Goal: Obtain resource: Download file/media

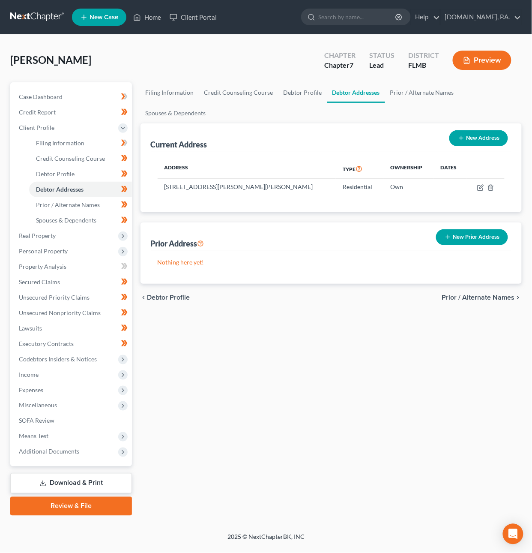
click at [39, 21] on link at bounding box center [37, 16] width 55 height 15
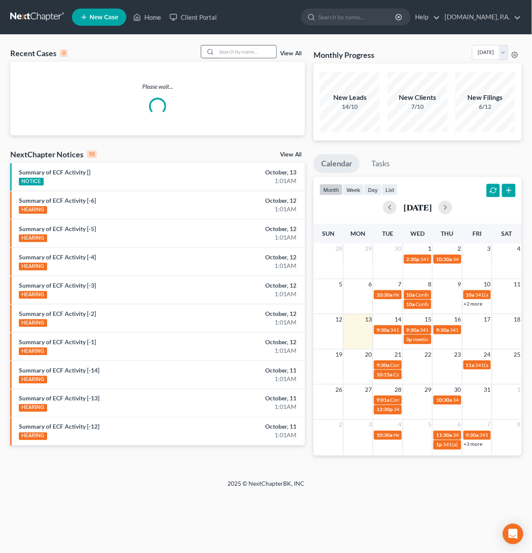
click at [217, 48] on input "search" at bounding box center [246, 51] width 60 height 12
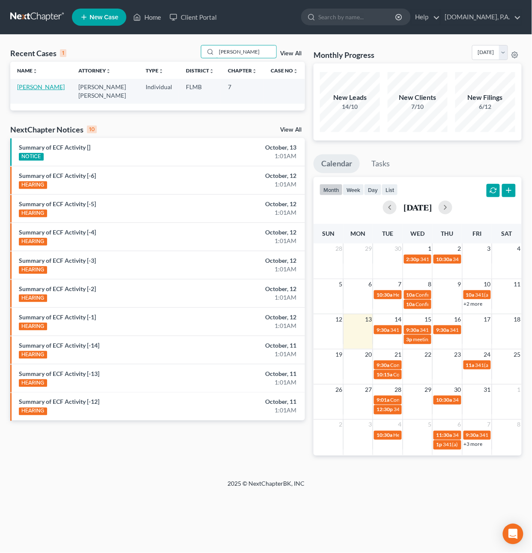
type input "Hahn"
click at [27, 90] on link "Hahn, Mikayla" at bounding box center [41, 86] width 48 height 7
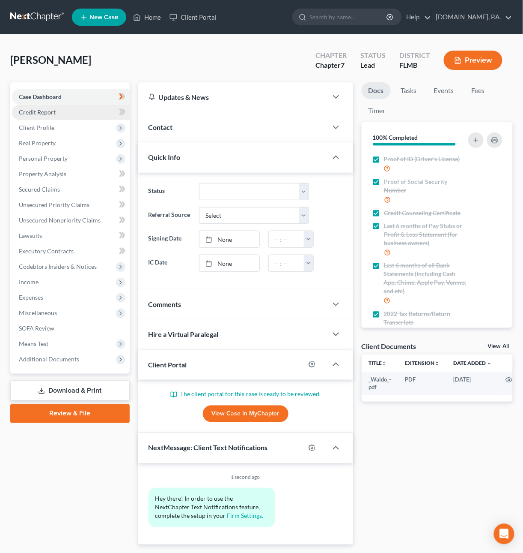
click at [38, 110] on span "Credit Report" at bounding box center [37, 111] width 37 height 7
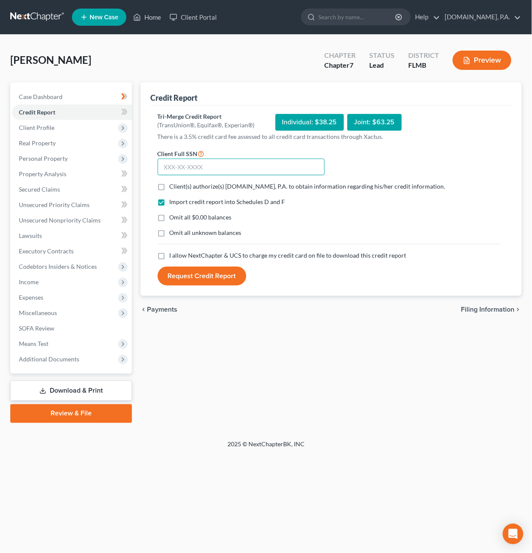
click at [218, 164] on input "text" at bounding box center [241, 167] width 167 height 17
type input "610-56-8256"
click at [170, 186] on label "Client(s) authorize(s) Fresh-Start.Law, P.A. to obtain information regarding hi…" at bounding box center [308, 186] width 276 height 9
click at [173, 186] on input "Client(s) authorize(s) Fresh-Start.Law, P.A. to obtain information regarding hi…" at bounding box center [176, 185] width 6 height 6
checkbox input "true"
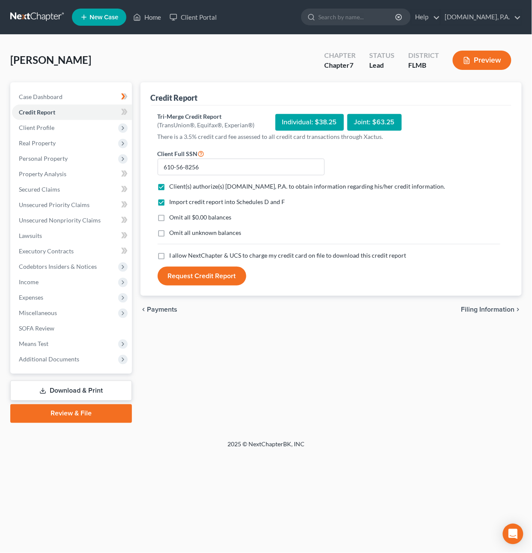
click at [170, 256] on label "I allow NextChapter & UCS to charge my credit card on file to download this cre…" at bounding box center [288, 255] width 237 height 9
click at [173, 256] on input "I allow NextChapter & UCS to charge my credit card on file to download this cre…" at bounding box center [176, 254] width 6 height 6
checkbox input "true"
click at [210, 274] on button "Request Credit Report" at bounding box center [202, 275] width 89 height 19
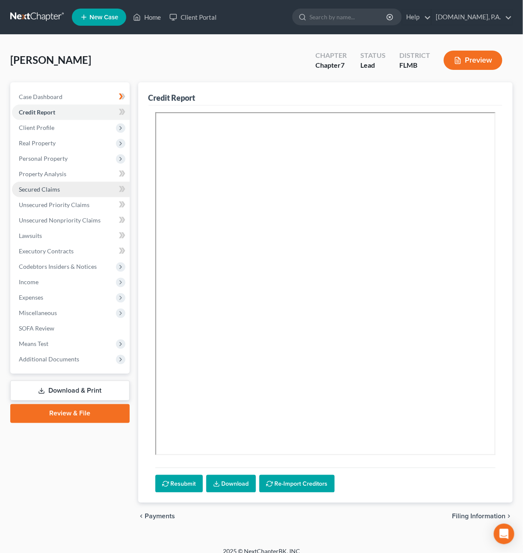
click at [45, 188] on span "Secured Claims" at bounding box center [39, 188] width 41 height 7
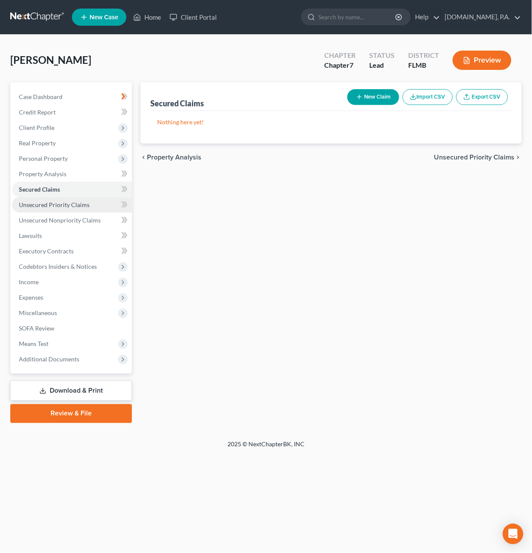
click at [41, 206] on span "Unsecured Priority Claims" at bounding box center [54, 204] width 71 height 7
click at [45, 219] on span "Unsecured Nonpriority Claims" at bounding box center [60, 219] width 82 height 7
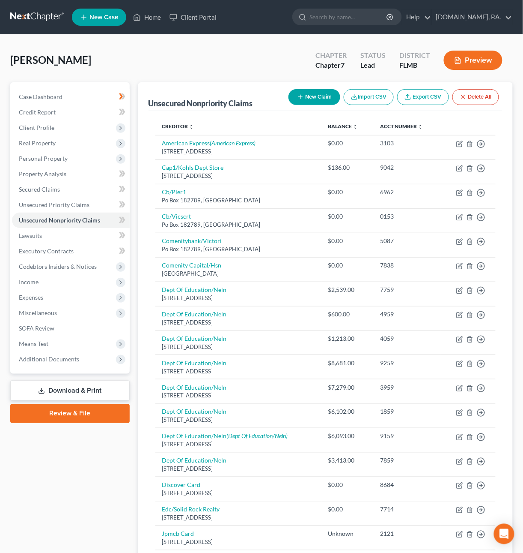
click at [83, 387] on link "Download & Print" at bounding box center [70, 390] width 120 height 20
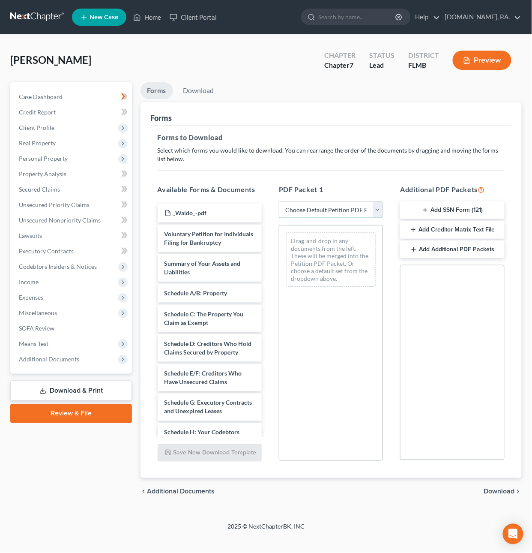
click at [352, 208] on select "Choose Default Petition PDF Packet Complete Bankruptcy Petition (all forms and …" at bounding box center [331, 209] width 104 height 17
click at [279, 201] on select "Choose Default Petition PDF Packet Complete Bankruptcy Petition (all forms and …" at bounding box center [331, 209] width 104 height 17
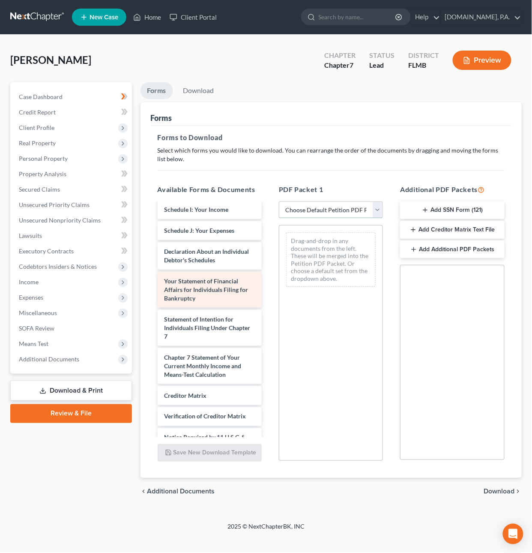
scroll to position [254, 0]
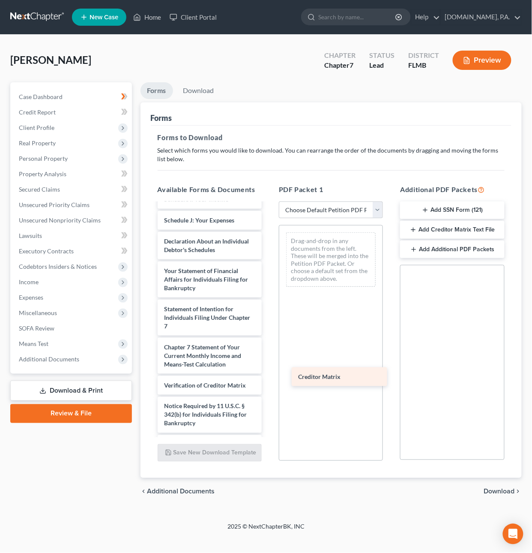
drag, startPoint x: 210, startPoint y: 407, endPoint x: 344, endPoint y: 373, distance: 138.7
click at [269, 373] on div "Creditor Matrix _Waldo_-pdf Voluntary Petition for Individuals Filing for Bankr…" at bounding box center [210, 205] width 118 height 513
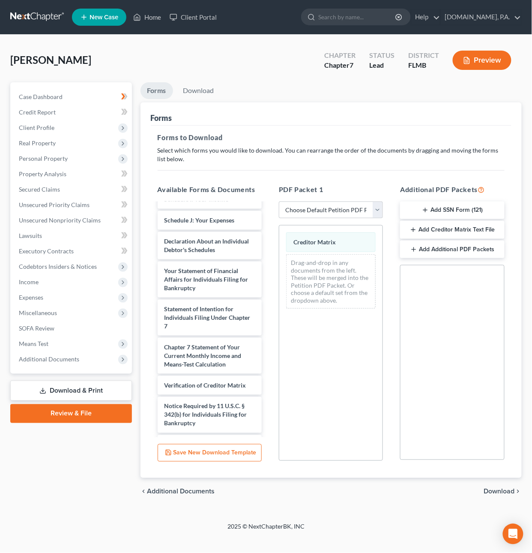
click at [498, 491] on span "Download" at bounding box center [499, 491] width 31 height 7
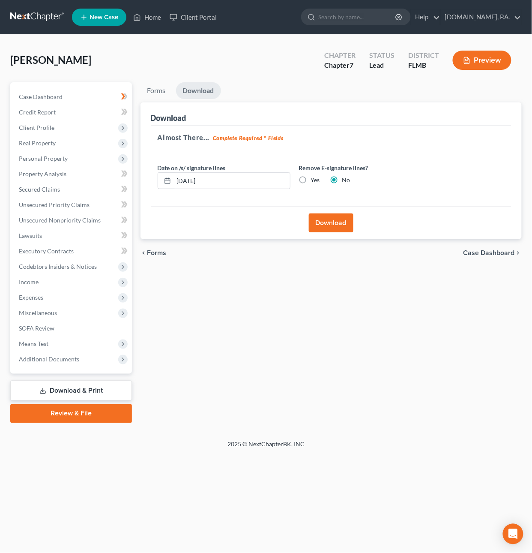
click at [330, 228] on button "Download" at bounding box center [331, 222] width 45 height 19
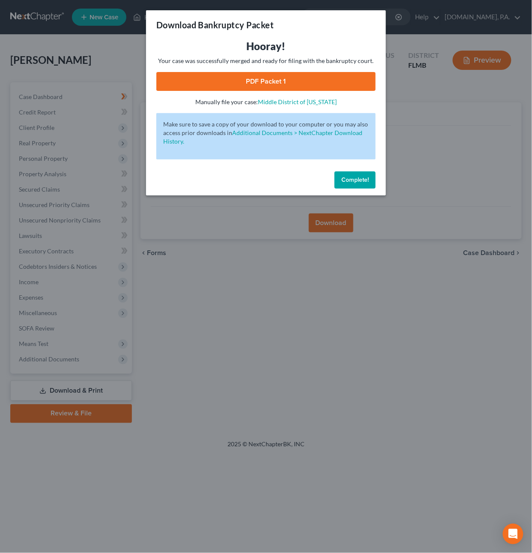
click at [282, 80] on link "PDF Packet 1" at bounding box center [265, 81] width 219 height 19
click at [359, 178] on span "Complete!" at bounding box center [354, 179] width 27 height 7
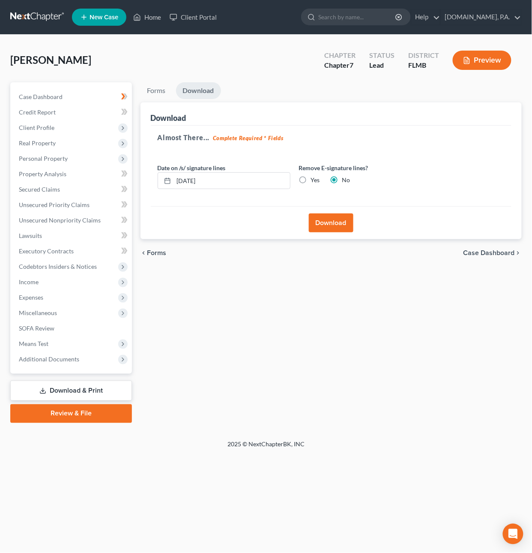
click at [35, 18] on link at bounding box center [37, 16] width 55 height 15
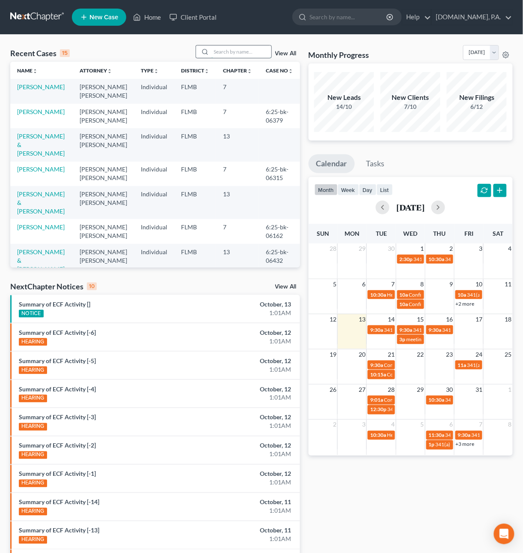
click at [243, 50] on input "search" at bounding box center [242, 51] width 60 height 12
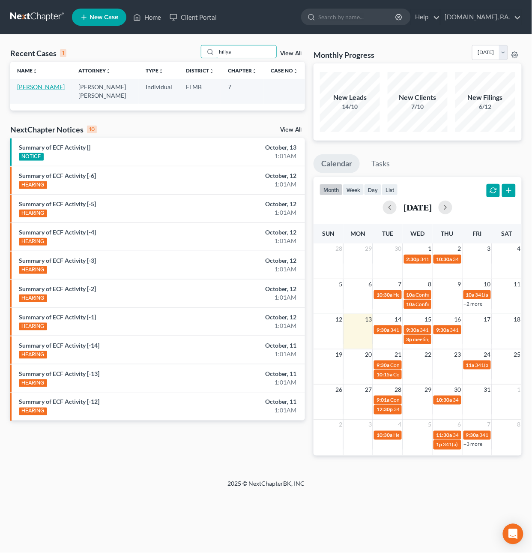
type input "hillya"
click at [30, 84] on link "Hillyard, James" at bounding box center [41, 86] width 48 height 7
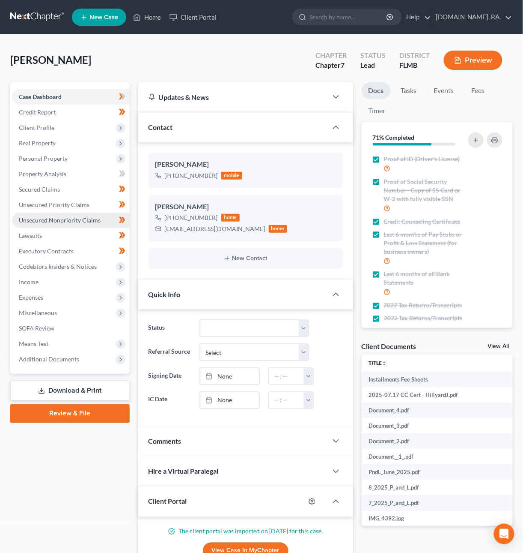
click at [51, 222] on span "Unsecured Nonpriority Claims" at bounding box center [60, 219] width 82 height 7
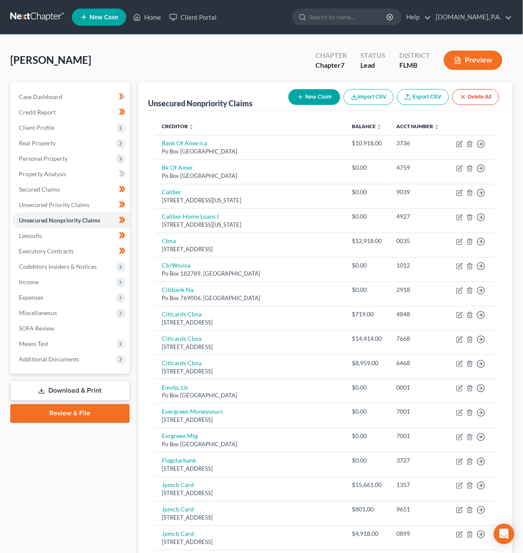
click at [91, 390] on link "Download & Print" at bounding box center [70, 390] width 120 height 20
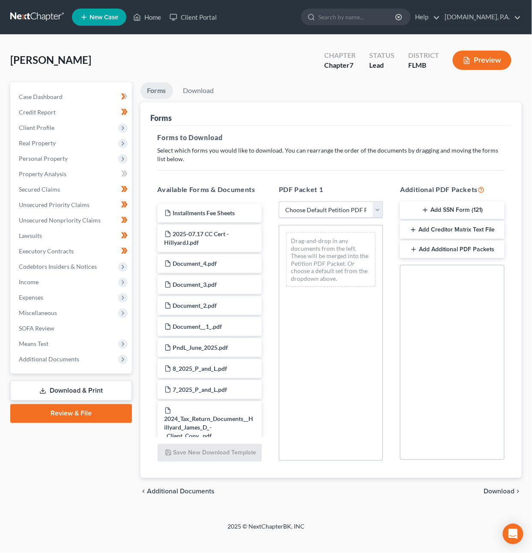
click at [314, 205] on select "Choose Default Petition PDF Packet Complete Bankruptcy Petition (all forms and …" at bounding box center [331, 209] width 104 height 17
select select "5"
click at [279, 201] on select "Choose Default Petition PDF Packet Complete Bankruptcy Petition (all forms and …" at bounding box center [331, 209] width 104 height 17
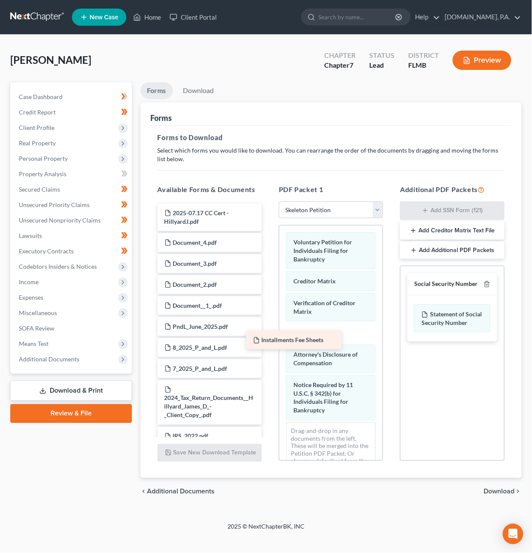
drag, startPoint x: 236, startPoint y: 214, endPoint x: 325, endPoint y: 341, distance: 155.1
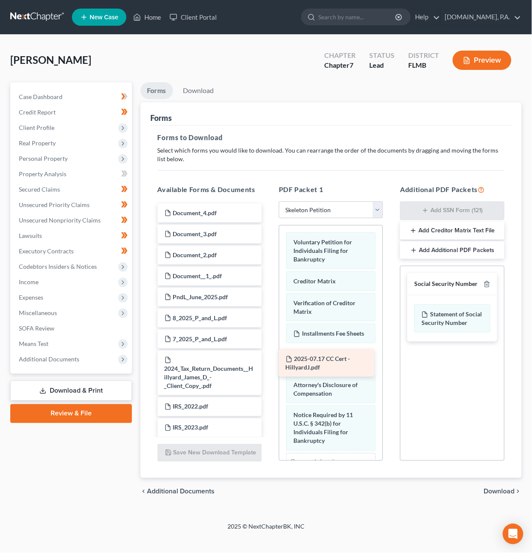
drag, startPoint x: 222, startPoint y: 215, endPoint x: 344, endPoint y: 362, distance: 189.8
click at [485, 283] on icon "button" at bounding box center [487, 284] width 7 height 7
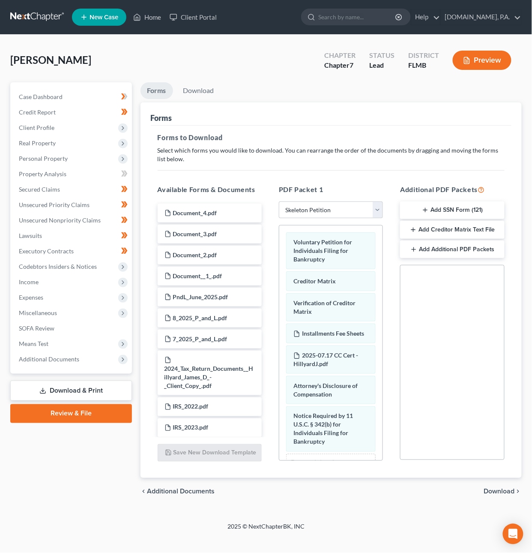
click at [503, 491] on span "Download" at bounding box center [499, 491] width 31 height 7
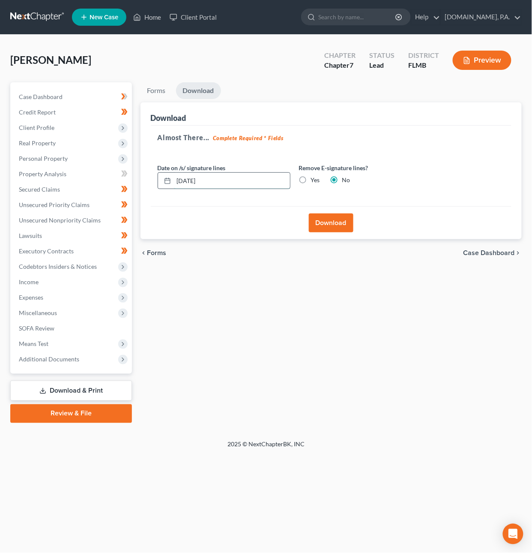
click at [190, 179] on input "10/13/2025" at bounding box center [232, 181] width 116 height 16
type input "10/14/2025"
click at [328, 224] on button "Download" at bounding box center [331, 222] width 45 height 19
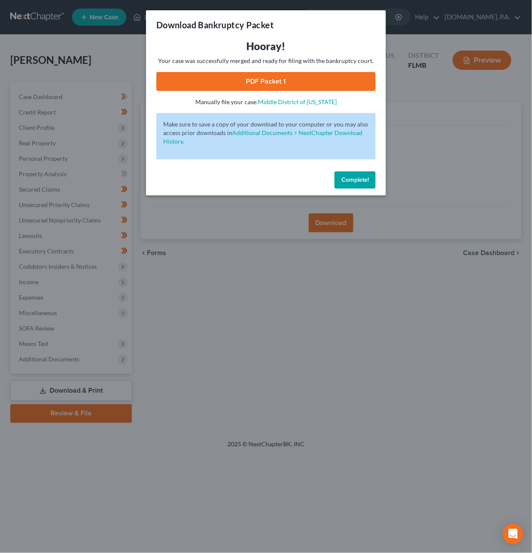
click at [257, 82] on link "PDF Packet 1" at bounding box center [265, 81] width 219 height 19
click at [363, 182] on span "Complete!" at bounding box center [354, 179] width 27 height 7
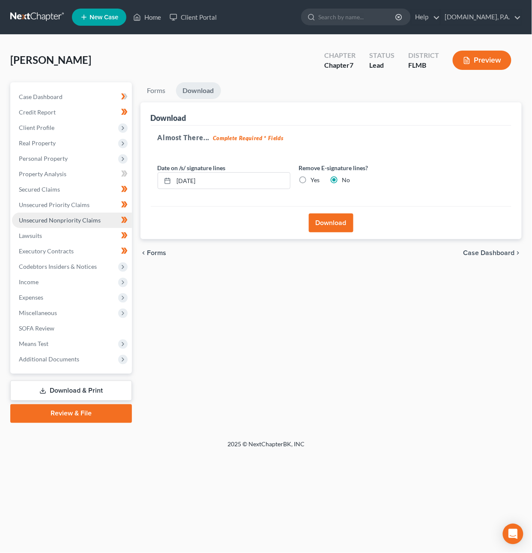
click at [81, 216] on span "Unsecured Nonpriority Claims" at bounding box center [60, 219] width 82 height 7
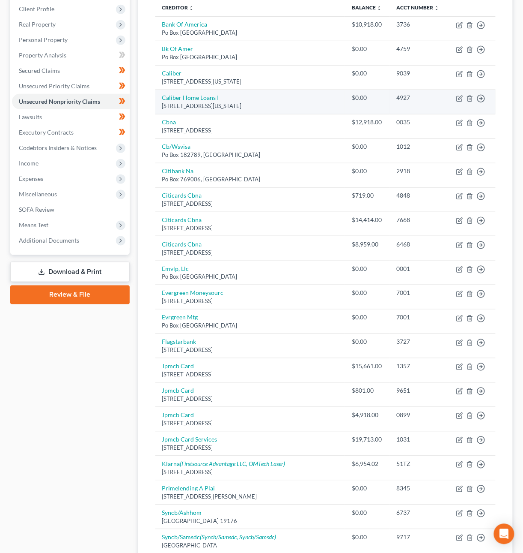
scroll to position [386, 0]
